Goal: Information Seeking & Learning: Learn about a topic

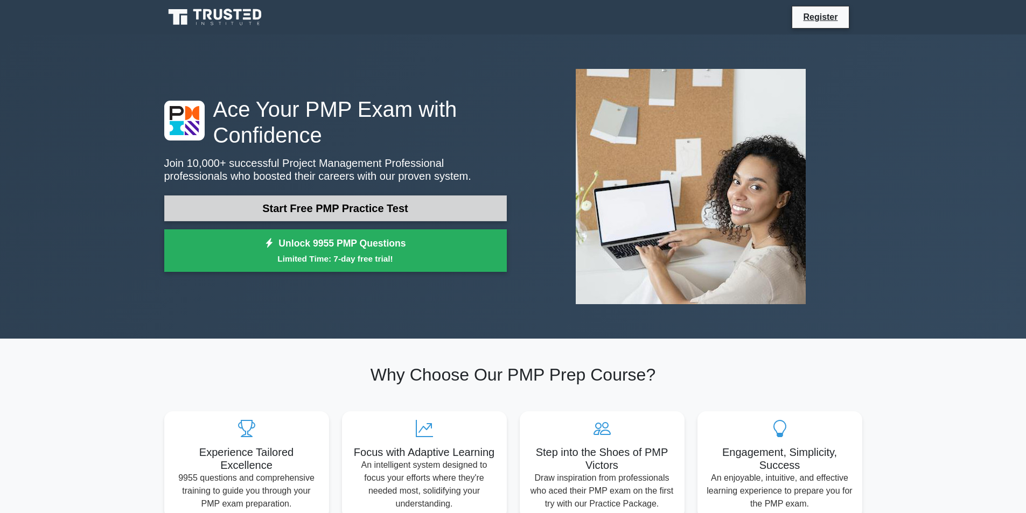
click at [338, 213] on link "Start Free PMP Practice Test" at bounding box center [335, 209] width 343 height 26
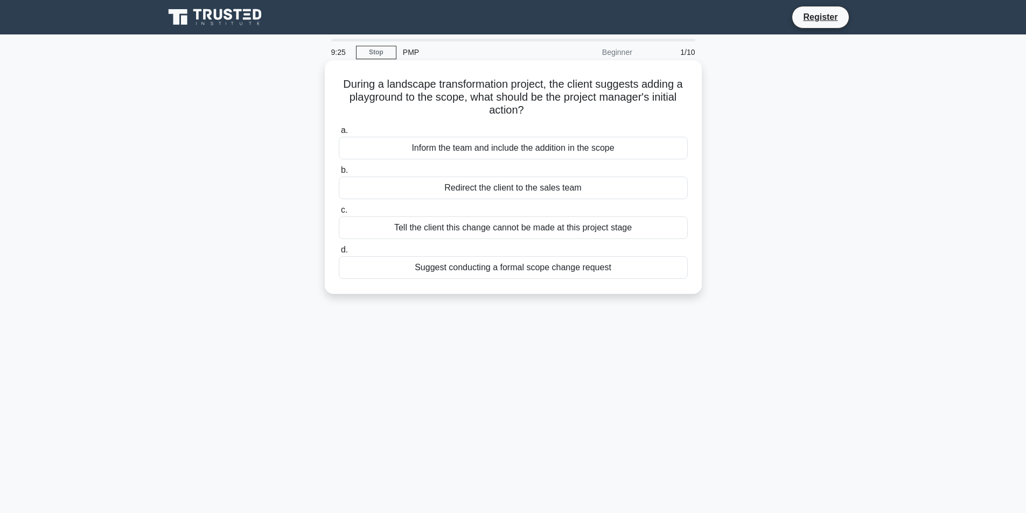
click at [438, 272] on div "Suggest conducting a formal scope change request" at bounding box center [513, 267] width 349 height 23
click at [339, 254] on input "d. Suggest conducting a formal scope change request" at bounding box center [339, 250] width 0 height 7
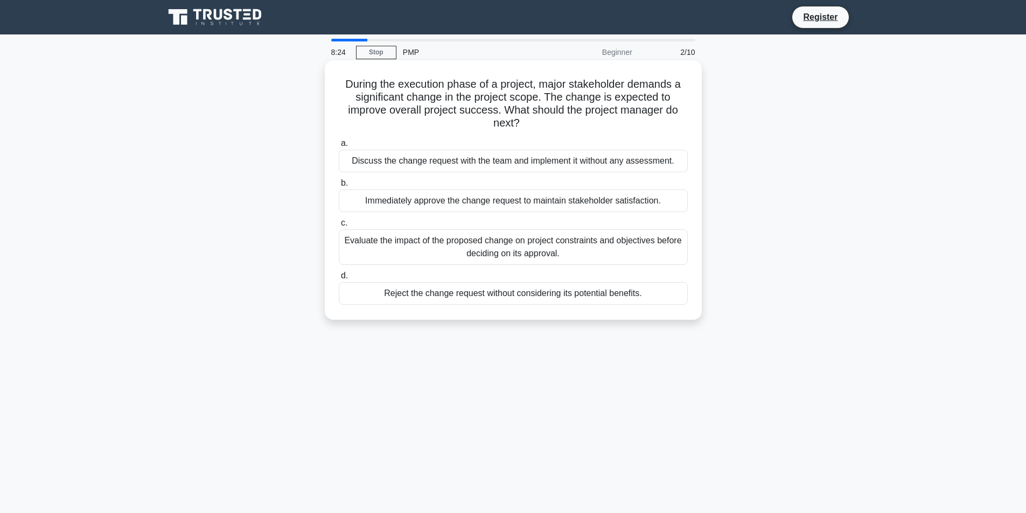
click at [479, 245] on div "Evaluate the impact of the proposed change on project constraints and objective…" at bounding box center [513, 247] width 349 height 36
click at [339, 227] on input "c. Evaluate the impact of the proposed change on project constraints and object…" at bounding box center [339, 223] width 0 height 7
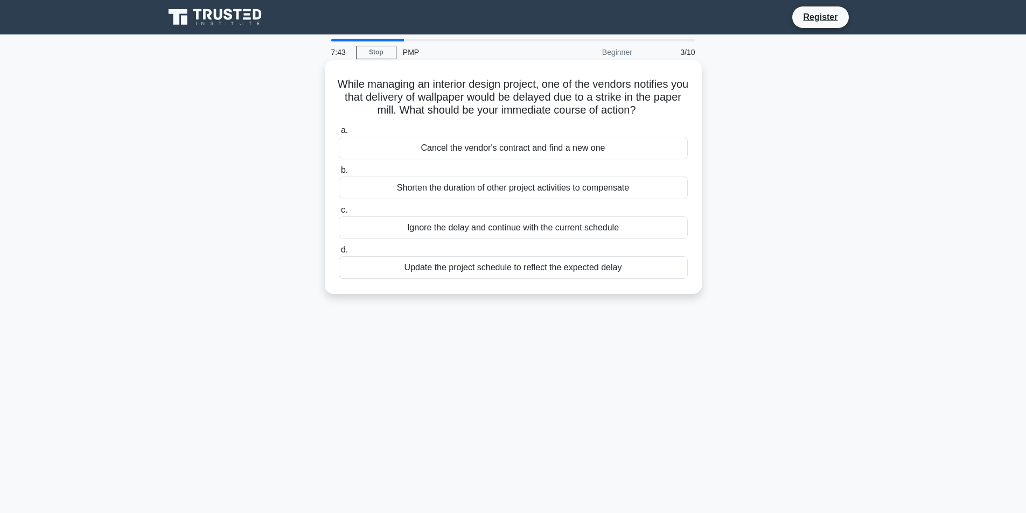
click at [475, 266] on div "Update the project schedule to reflect the expected delay" at bounding box center [513, 267] width 349 height 23
click at [339, 254] on input "d. Update the project schedule to reflect the expected delay" at bounding box center [339, 250] width 0 height 7
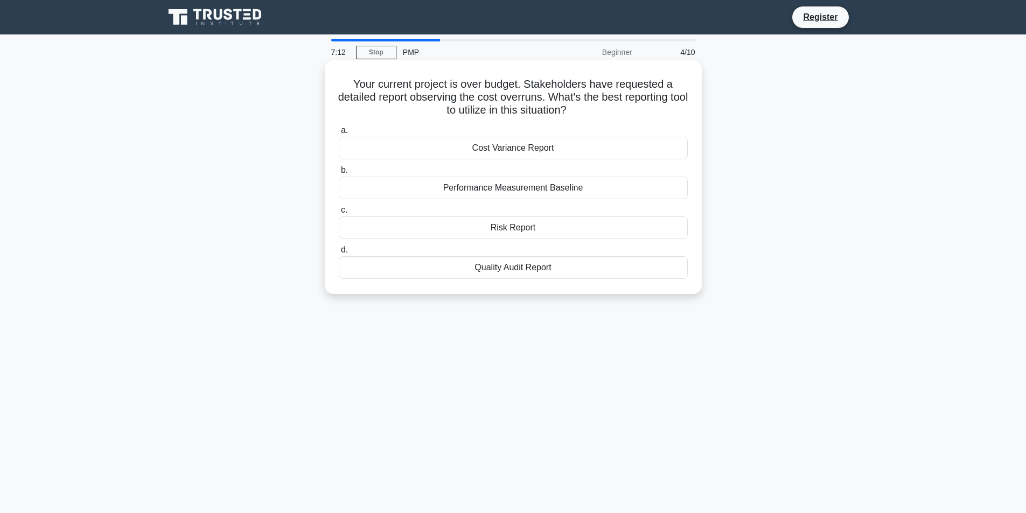
click at [514, 150] on div "Cost Variance Report" at bounding box center [513, 148] width 349 height 23
click at [339, 134] on input "a. Cost Variance Report" at bounding box center [339, 130] width 0 height 7
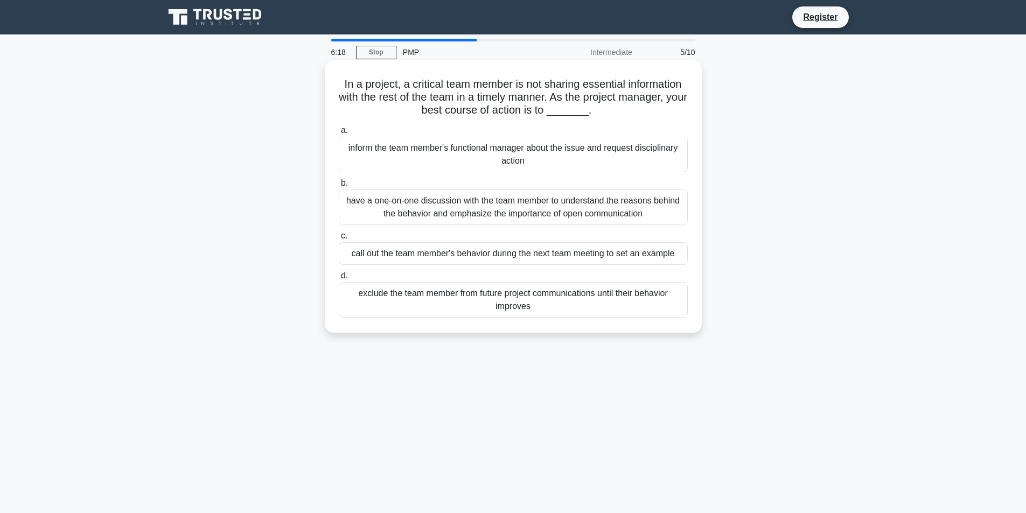
click at [534, 260] on div "call out the team member's behavior during the next team meeting to set an exam…" at bounding box center [513, 253] width 349 height 23
click at [339, 240] on input "c. call out the team member's behavior during the next team meeting to set an e…" at bounding box center [339, 236] width 0 height 7
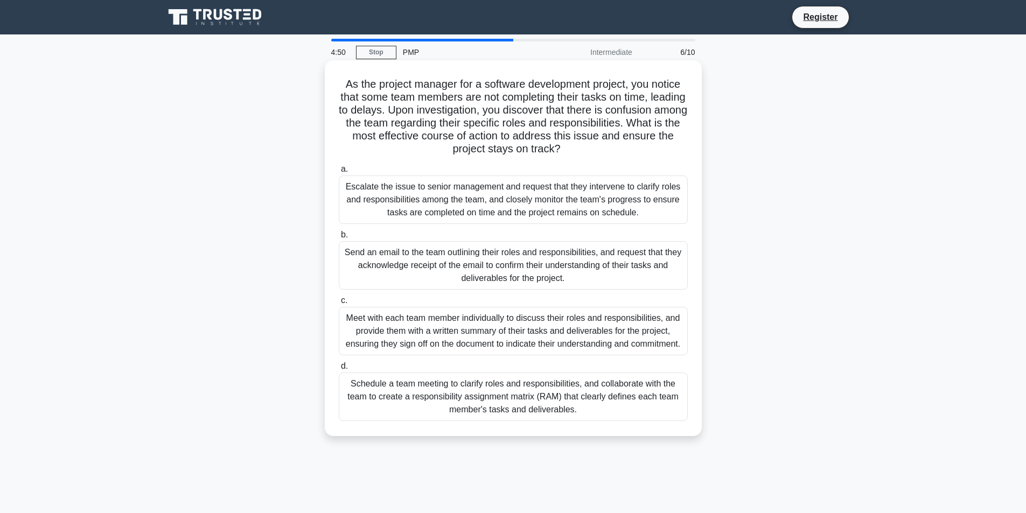
click at [517, 386] on div "Schedule a team meeting to clarify roles and responsibilities, and collaborate …" at bounding box center [513, 397] width 349 height 48
click at [339, 370] on input "d. Schedule a team meeting to clarify roles and responsibilities, and collabora…" at bounding box center [339, 366] width 0 height 7
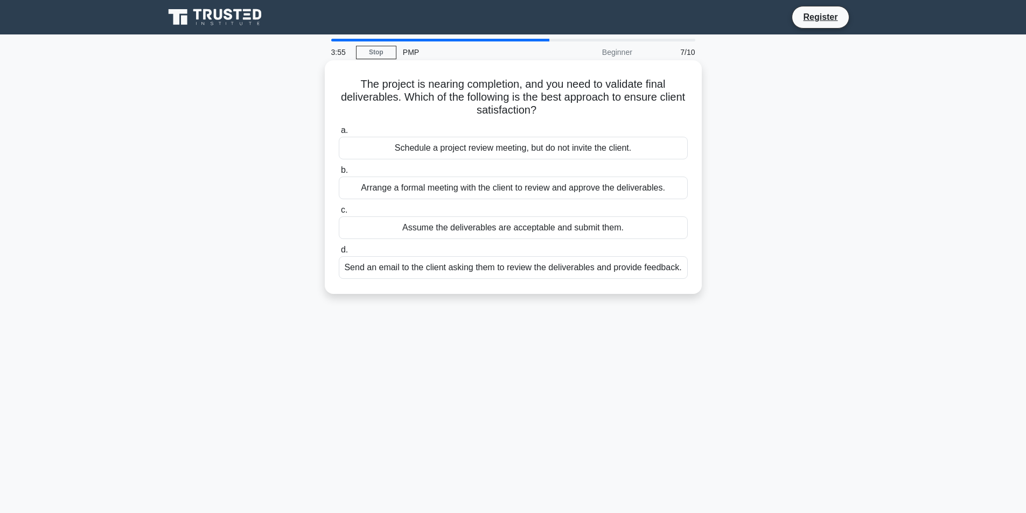
click at [537, 189] on div "Arrange a formal meeting with the client to review and approve the deliverables." at bounding box center [513, 188] width 349 height 23
click at [339, 174] on input "b. Arrange a formal meeting with the client to review and approve the deliverab…" at bounding box center [339, 170] width 0 height 7
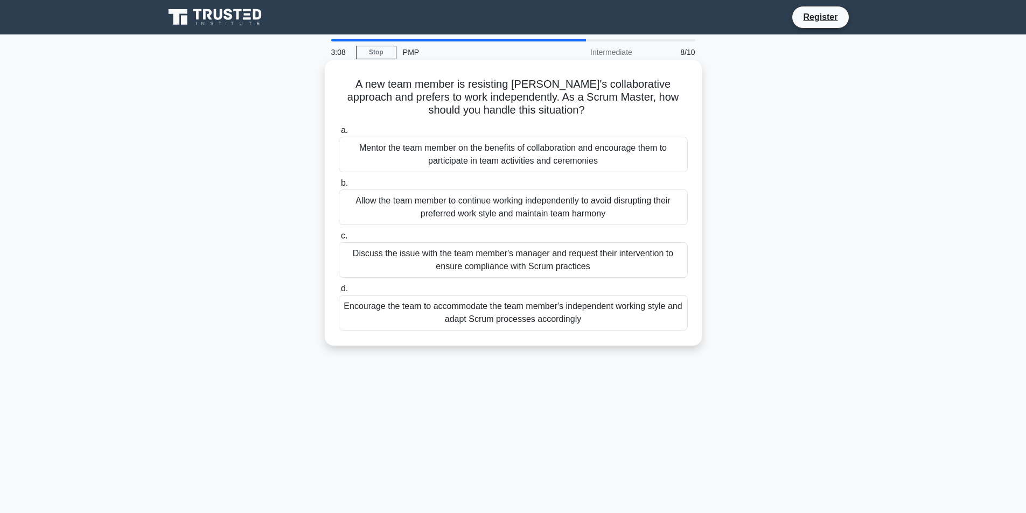
click at [543, 317] on div "Encourage the team to accommodate the team member's independent working style a…" at bounding box center [513, 313] width 349 height 36
click at [339, 292] on input "d. Encourage the team to accommodate the team member's independent working styl…" at bounding box center [339, 288] width 0 height 7
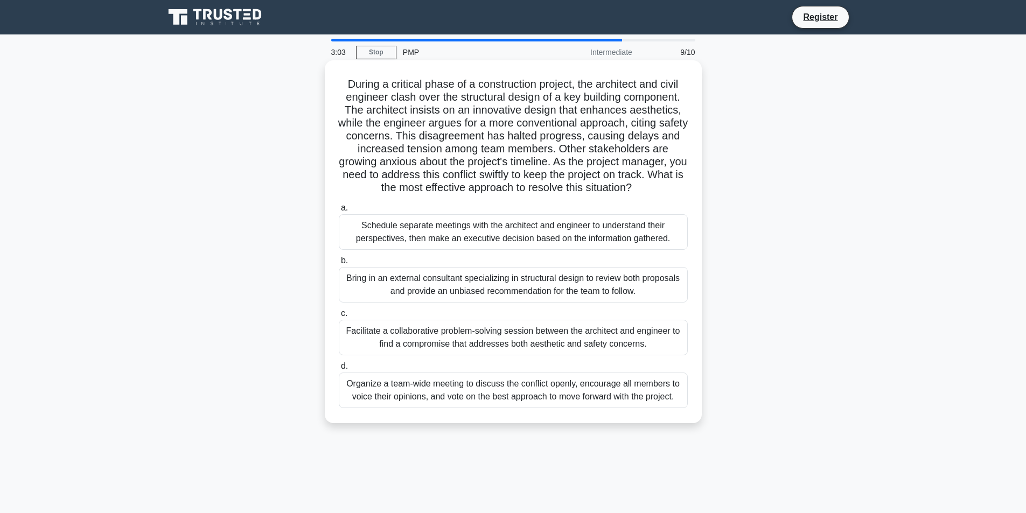
click at [501, 283] on div "Bring in an external consultant specializing in structural design to review bot…" at bounding box center [513, 285] width 349 height 36
click at [339, 264] on input "b. Bring in an external consultant specializing in structural design to review …" at bounding box center [339, 260] width 0 height 7
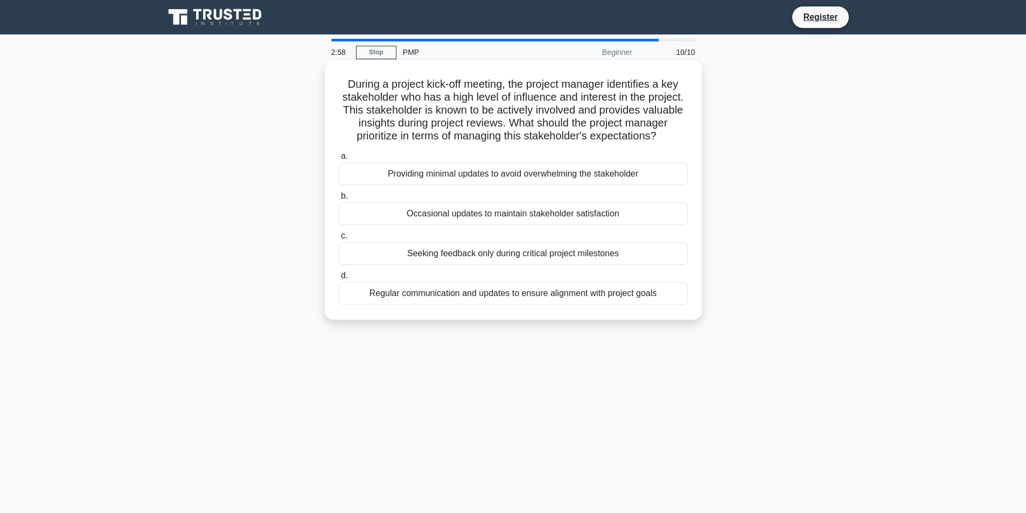
click at [485, 265] on div "Seeking feedback only during critical project milestones" at bounding box center [513, 253] width 349 height 23
click at [339, 240] on input "c. Seeking feedback only during critical project milestones" at bounding box center [339, 236] width 0 height 7
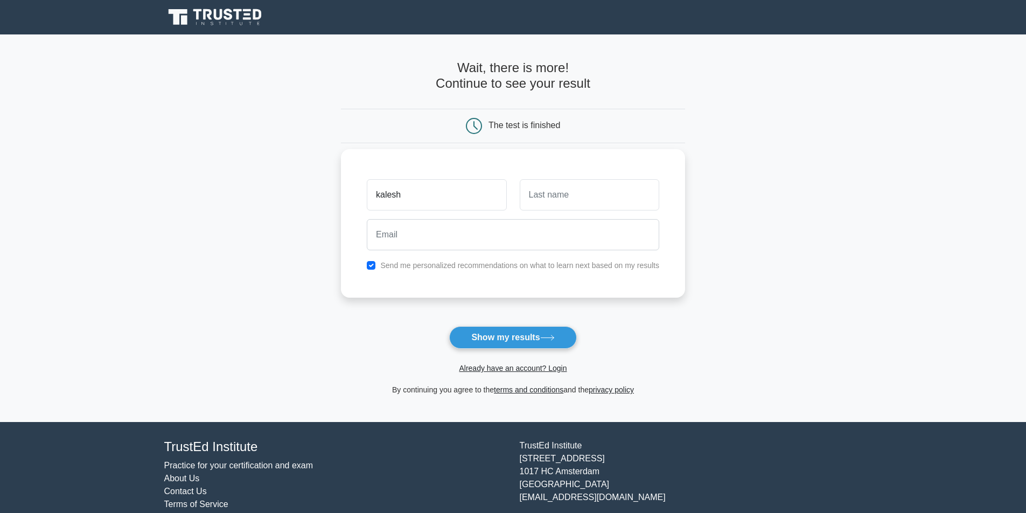
type input "kalesh"
click at [376, 265] on div "Send me personalized recommendations on what to learn next based on my results" at bounding box center [512, 265] width 305 height 13
click at [372, 265] on input "checkbox" at bounding box center [371, 265] width 9 height 9
checkbox input "false"
click at [571, 203] on input "text" at bounding box center [589, 194] width 139 height 31
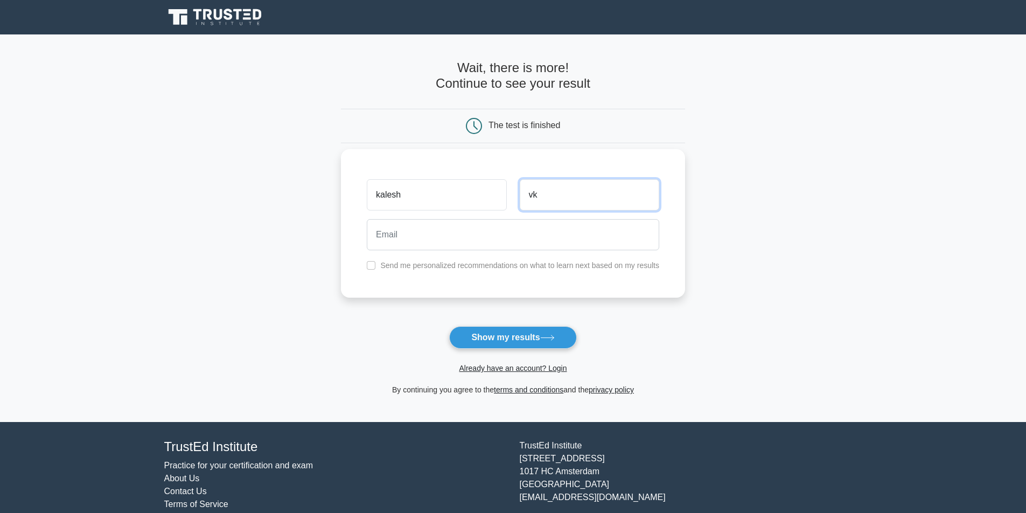
type input "vk"
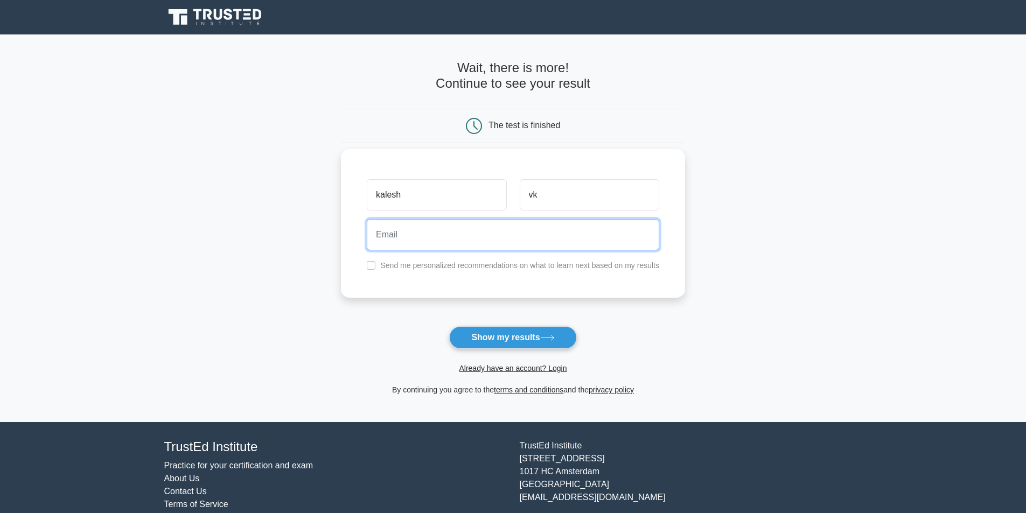
click at [528, 234] on input "email" at bounding box center [513, 234] width 292 height 31
type input "vkkalesh@gmail.com"
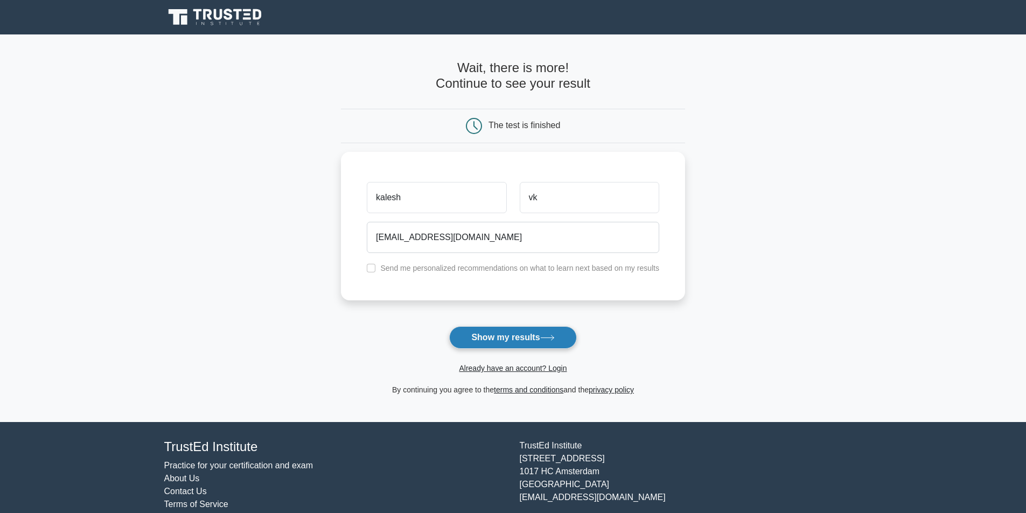
click at [495, 344] on button "Show my results" at bounding box center [512, 337] width 127 height 23
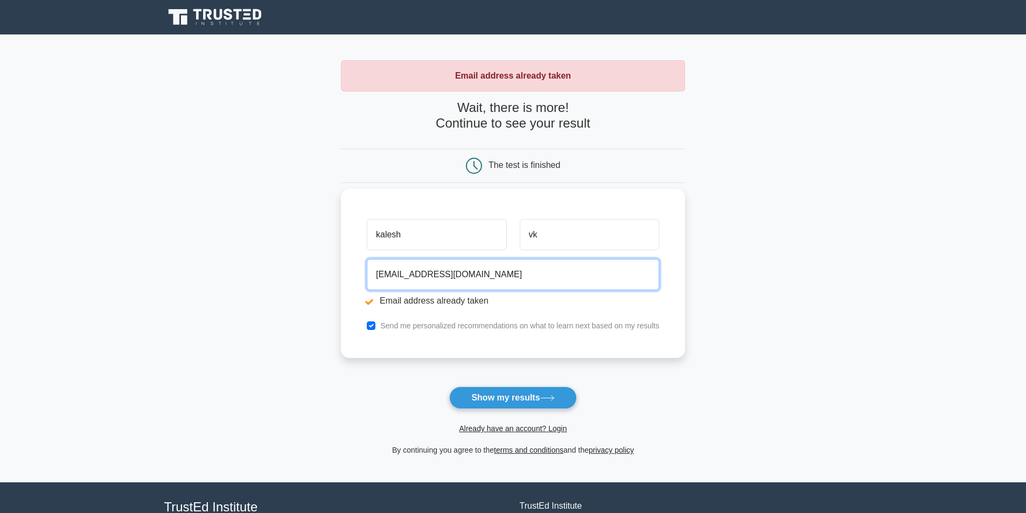
drag, startPoint x: 476, startPoint y: 266, endPoint x: 363, endPoint y: 253, distance: 113.4
click at [363, 253] on div "kalesh vk vkkalesh@gmail.com Email address already taken Send me personalized r…" at bounding box center [513, 273] width 344 height 169
type input "elvengr@beverlyhillsqatar.com"
click at [371, 326] on input "checkbox" at bounding box center [371, 326] width 9 height 9
checkbox input "false"
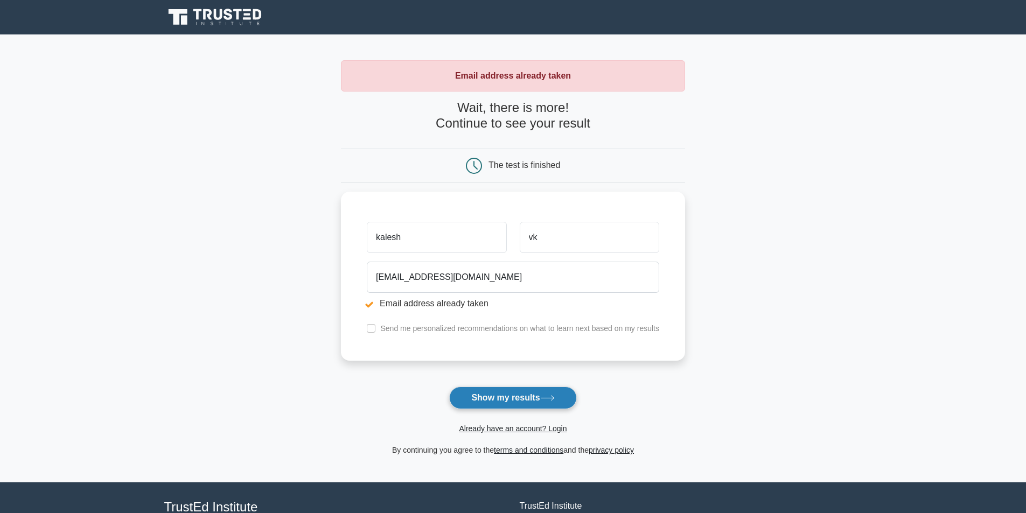
click at [508, 390] on button "Show my results" at bounding box center [512, 398] width 127 height 23
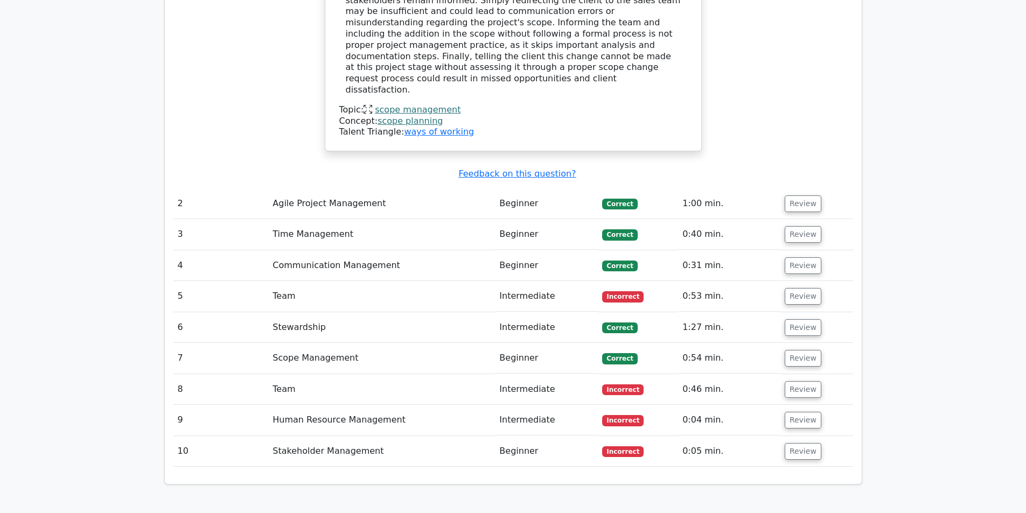
scroll to position [1346, 0]
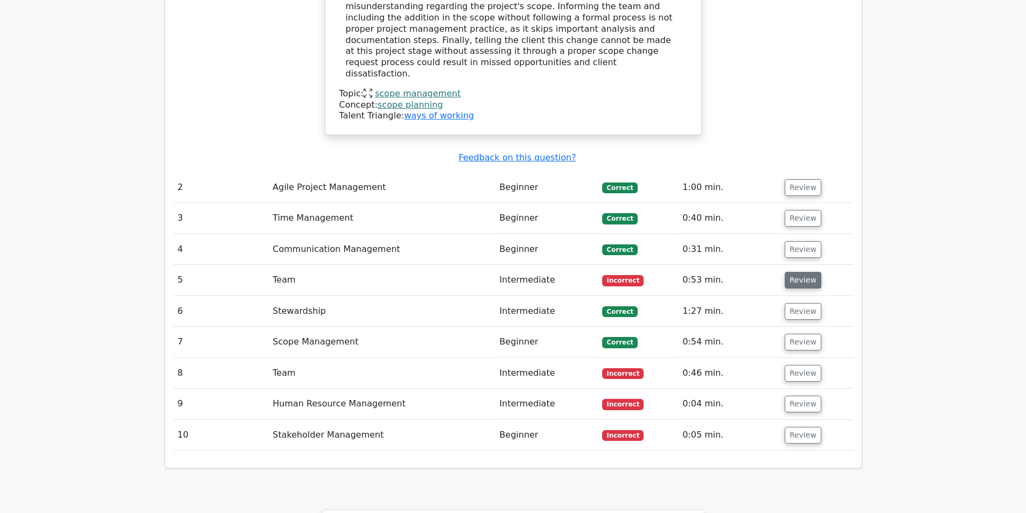
click at [787, 272] on button "Review" at bounding box center [803, 280] width 37 height 17
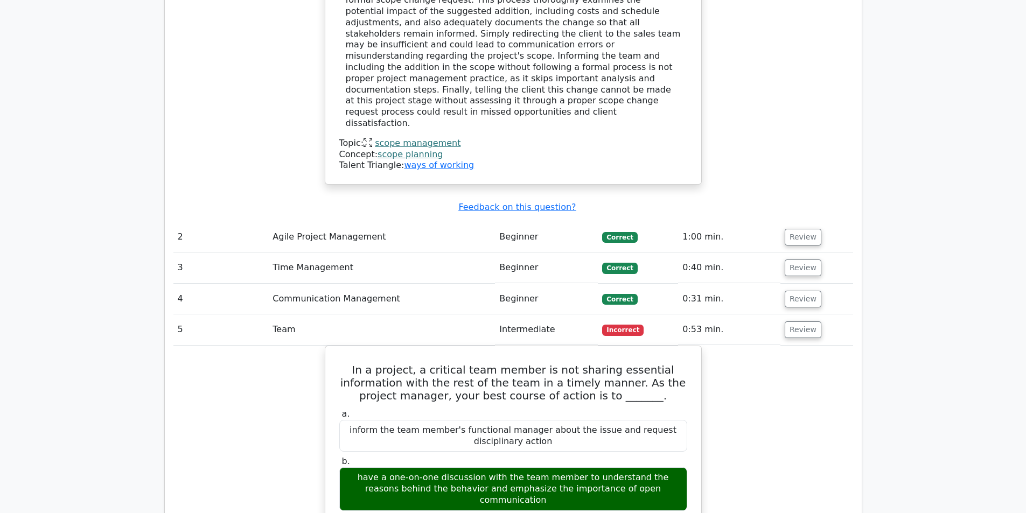
scroll to position [1293, 0]
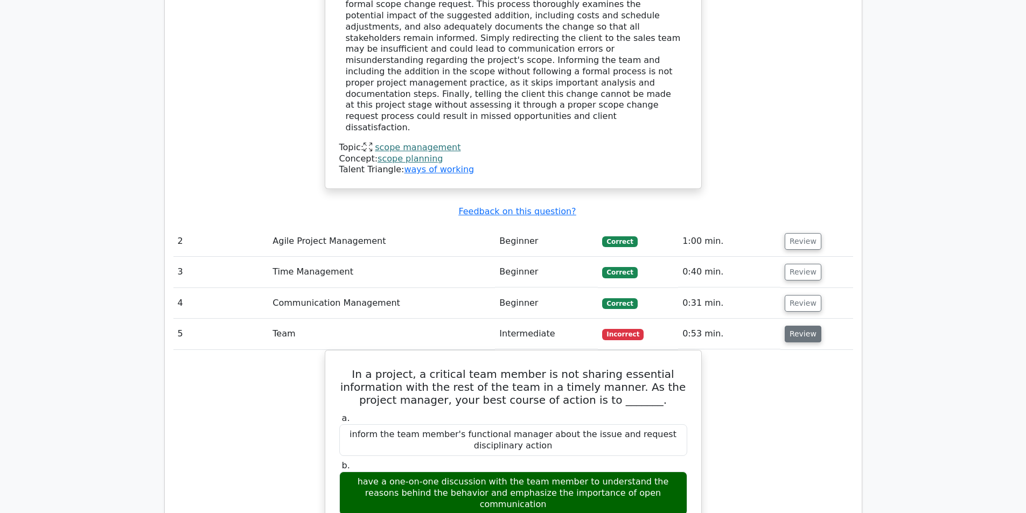
click at [794, 326] on button "Review" at bounding box center [803, 334] width 37 height 17
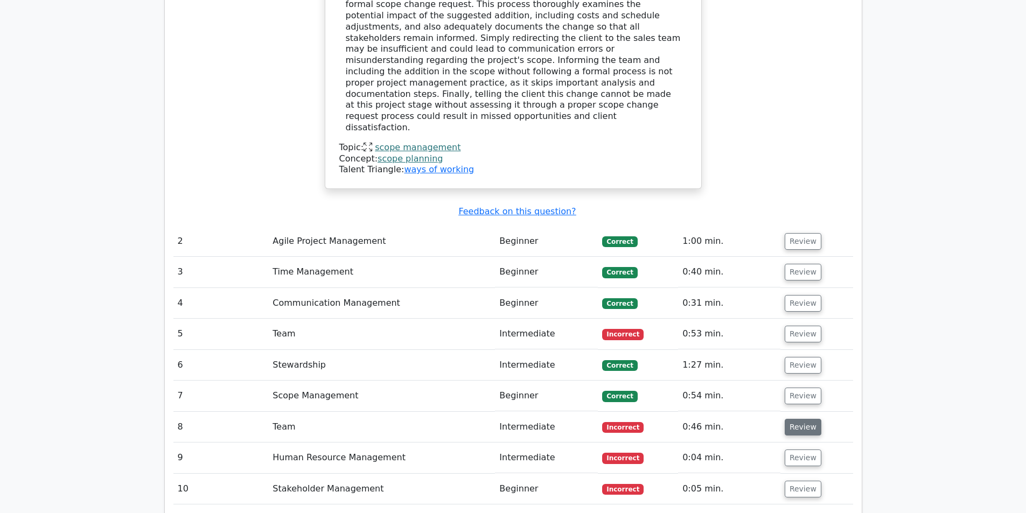
click at [794, 419] on button "Review" at bounding box center [803, 427] width 37 height 17
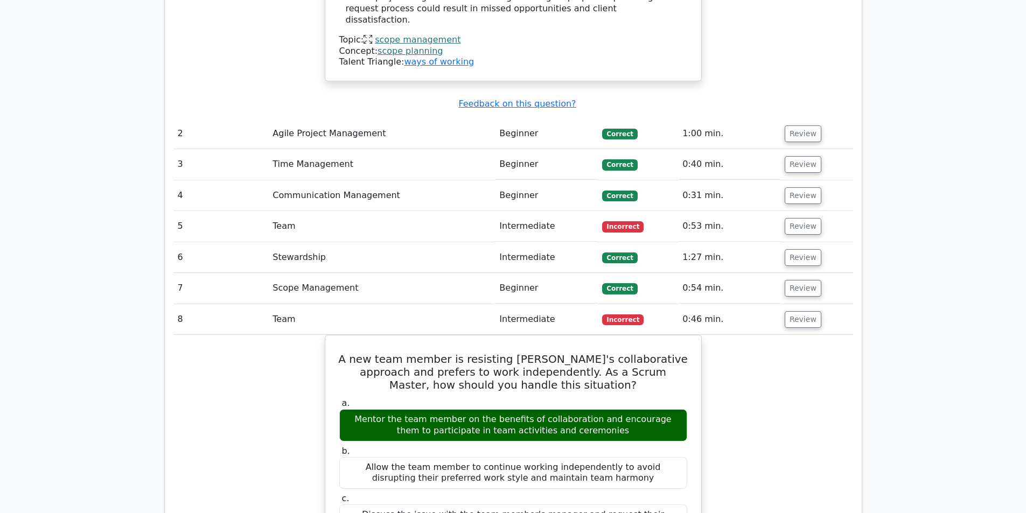
scroll to position [1454, 0]
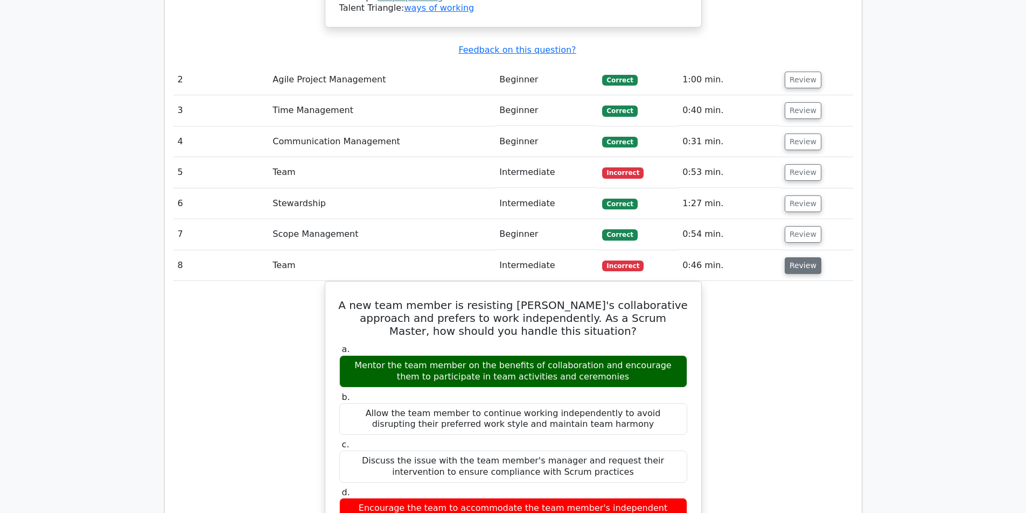
click at [794, 257] on button "Review" at bounding box center [803, 265] width 37 height 17
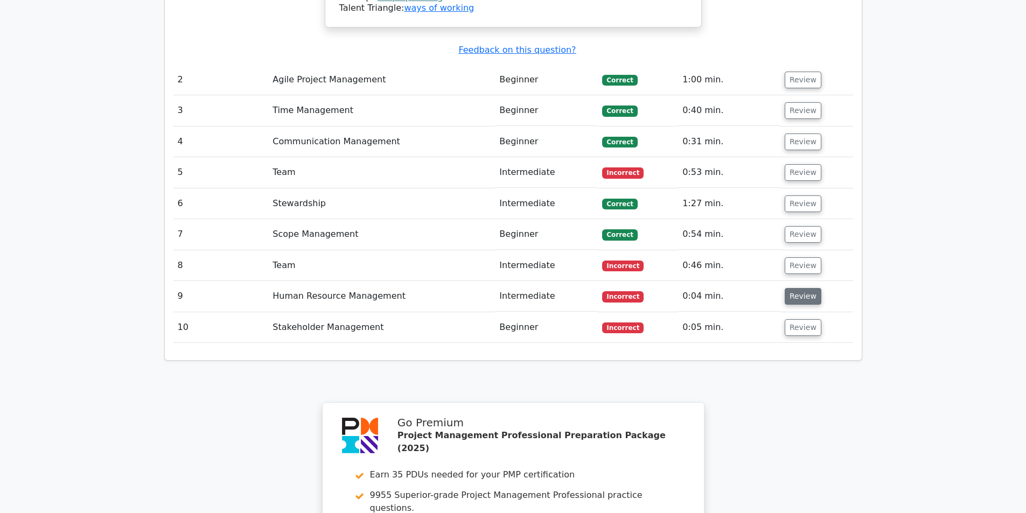
click at [795, 288] on button "Review" at bounding box center [803, 296] width 37 height 17
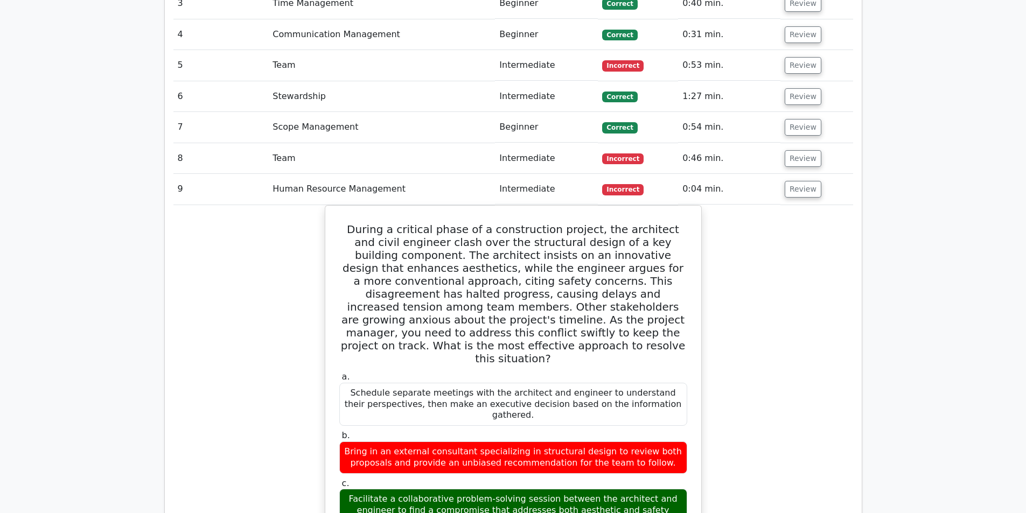
scroll to position [1562, 0]
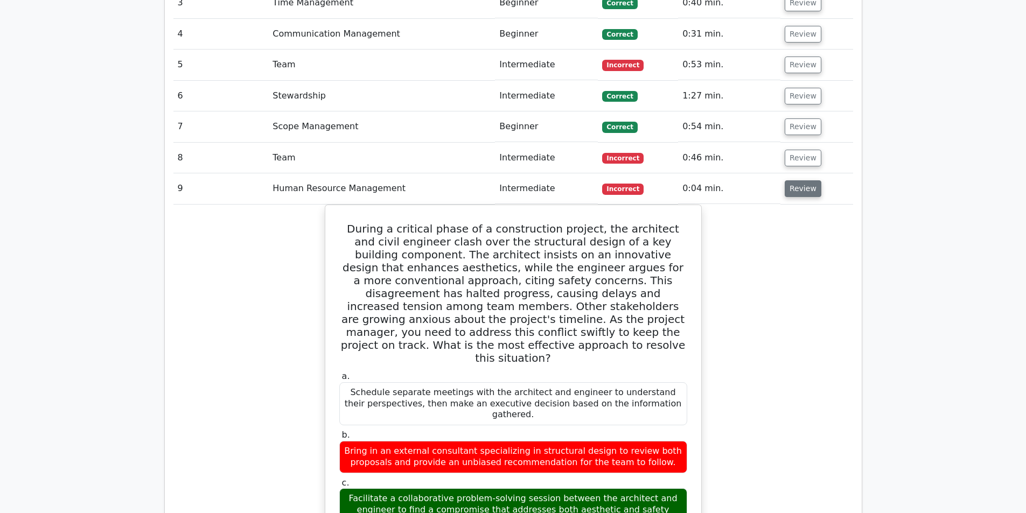
click at [790, 180] on button "Review" at bounding box center [803, 188] width 37 height 17
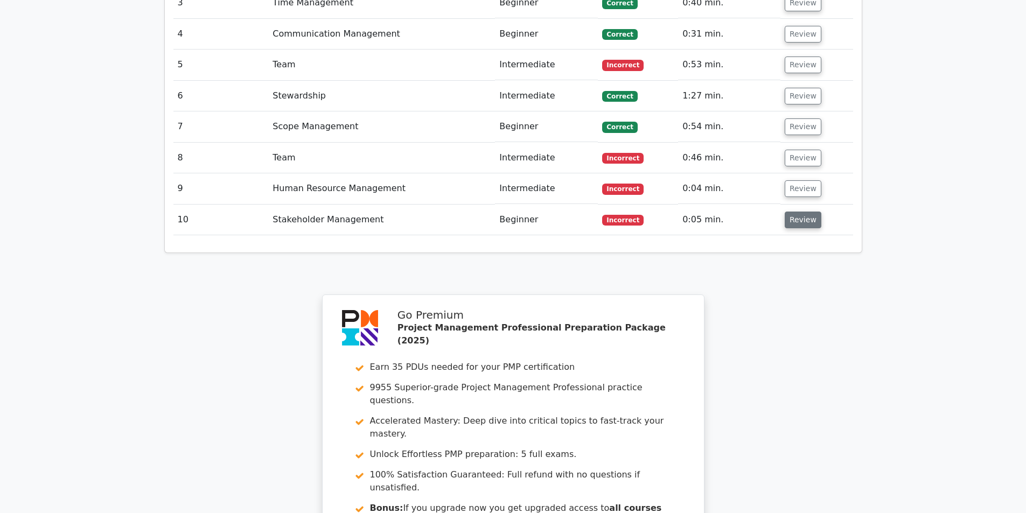
click at [788, 212] on button "Review" at bounding box center [803, 220] width 37 height 17
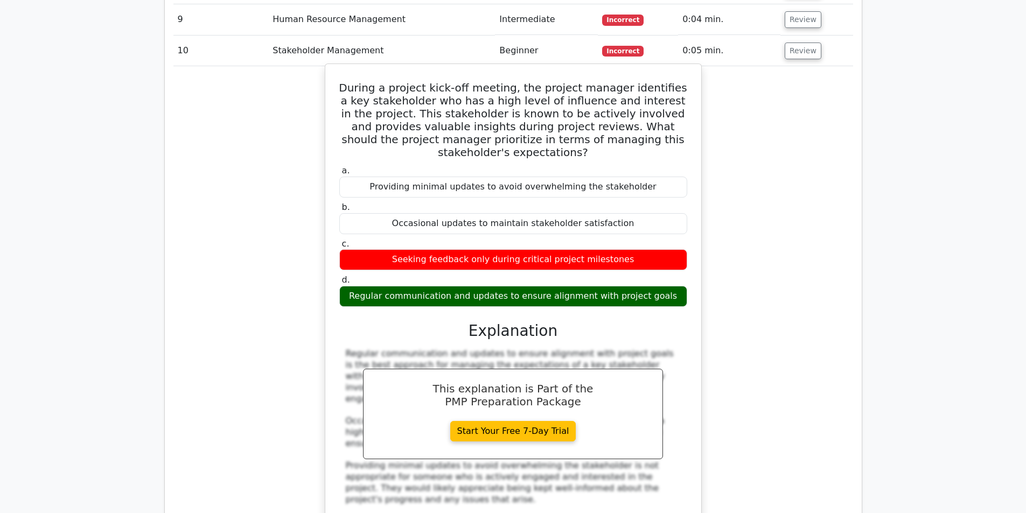
scroll to position [1723, 0]
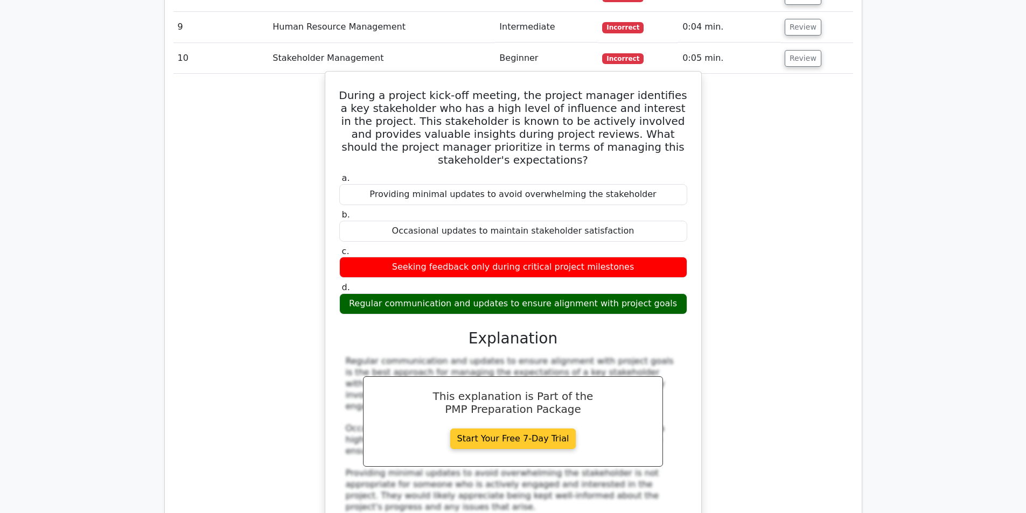
click at [492, 429] on link "Start Your Free 7-Day Trial" at bounding box center [513, 439] width 126 height 20
